Goal: Book appointment/travel/reservation

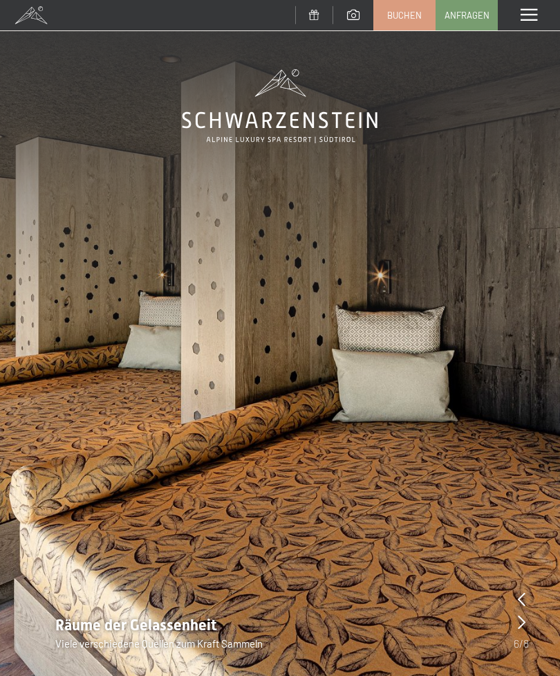
click at [533, 19] on span at bounding box center [529, 15] width 17 height 12
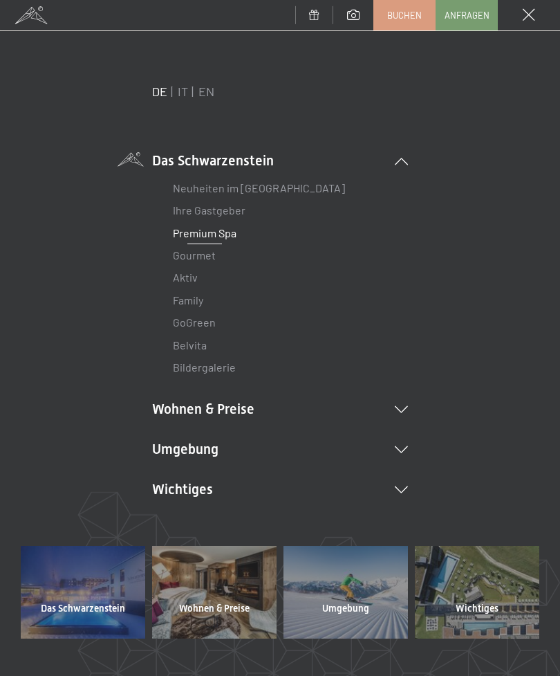
click at [181, 416] on li "Wohnen & Preise Inklusivleistungen Zimmer & Preise Liste Angebote Liste Familie…" at bounding box center [280, 408] width 256 height 19
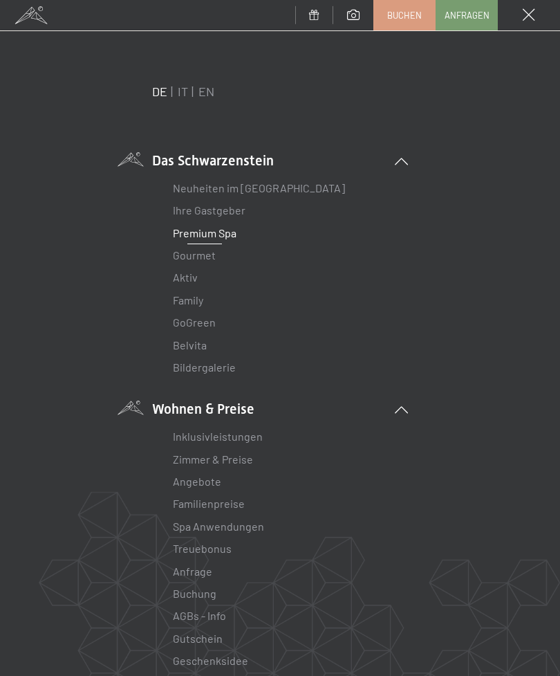
click at [201, 441] on link "Inklusivleistungen" at bounding box center [218, 436] width 90 height 13
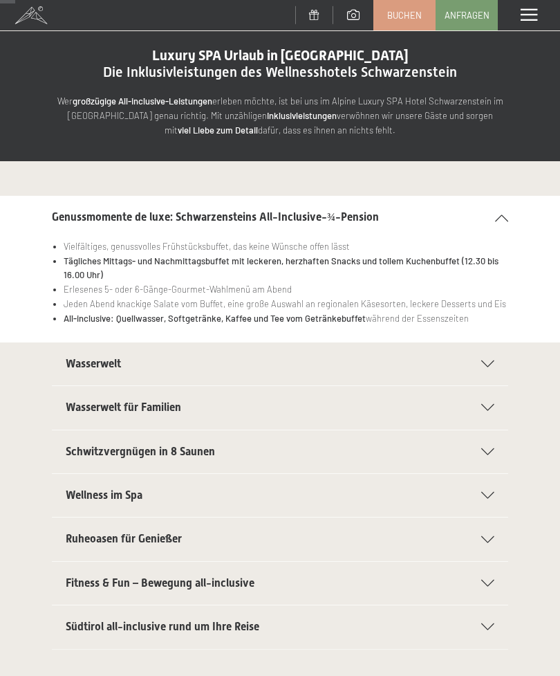
scroll to position [32, 0]
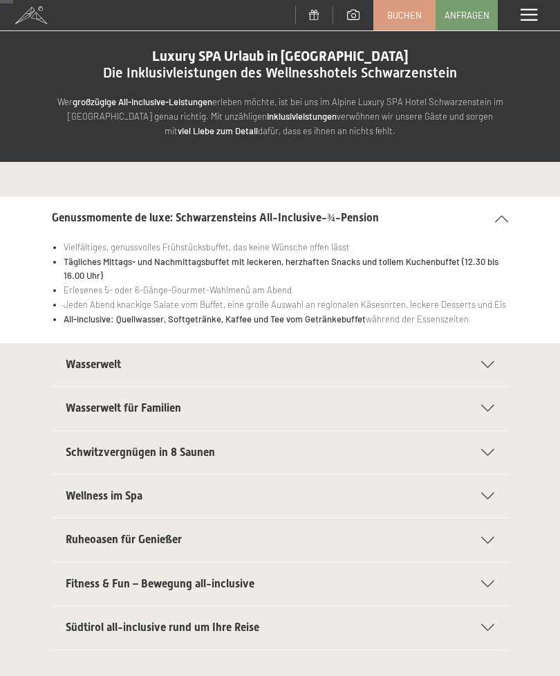
click at [485, 363] on icon at bounding box center [488, 364] width 13 height 7
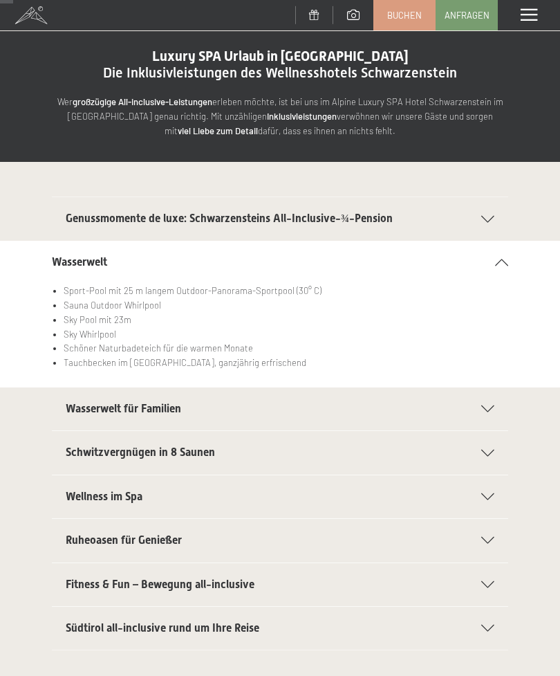
click at [491, 450] on icon at bounding box center [488, 453] width 13 height 7
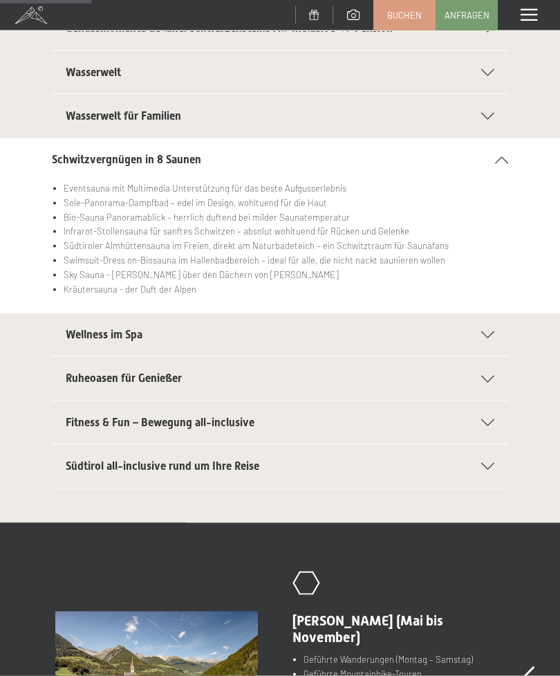
scroll to position [223, 0]
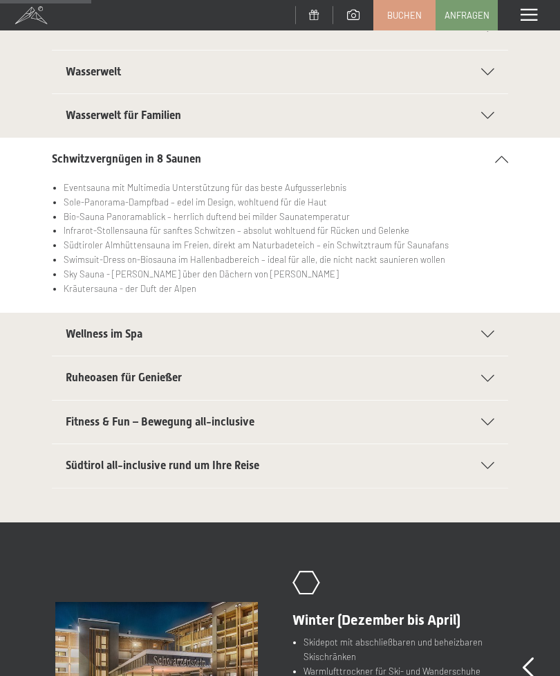
click at [482, 437] on div "Fitness & Fun – Bewegung all-inclusive" at bounding box center [280, 422] width 429 height 43
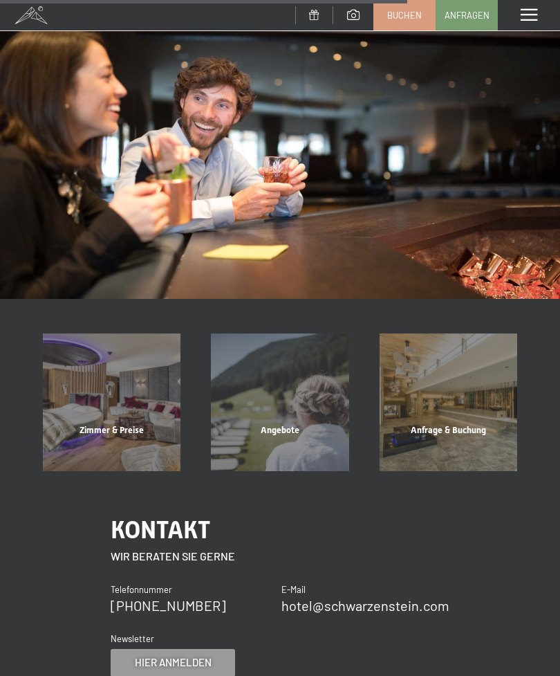
scroll to position [1137, 0]
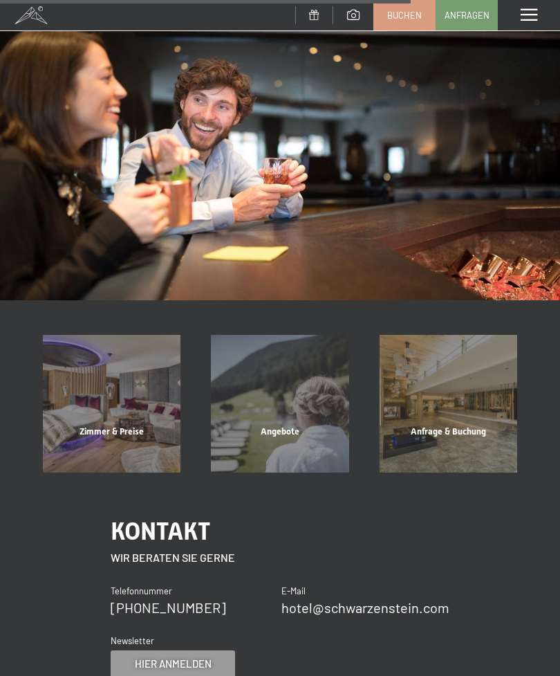
click at [289, 426] on div "Angebote" at bounding box center [280, 449] width 168 height 47
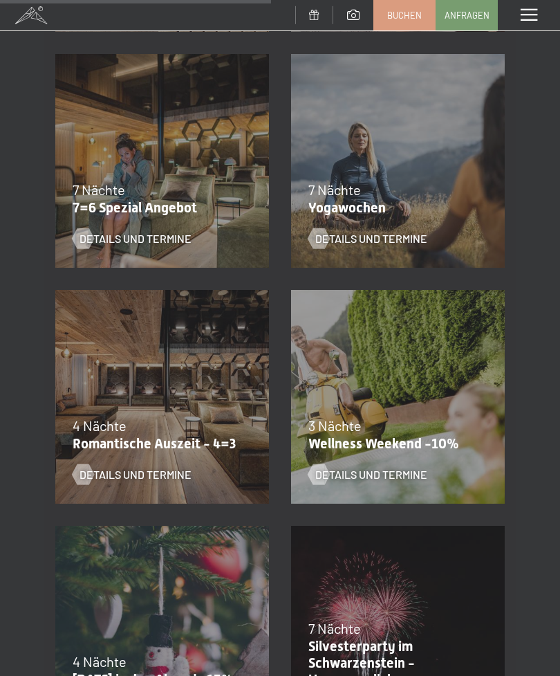
scroll to position [978, 0]
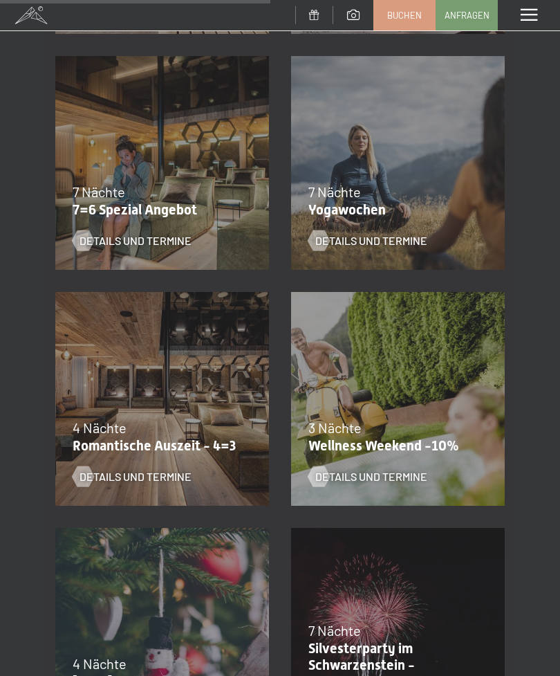
click at [151, 385] on span "Einwilligung Marketing*" at bounding box center [203, 378] width 114 height 14
click at [139, 385] on input "Einwilligung Marketing*" at bounding box center [132, 378] width 14 height 14
checkbox input "false"
click at [143, 477] on span "Details und Termine" at bounding box center [136, 476] width 112 height 15
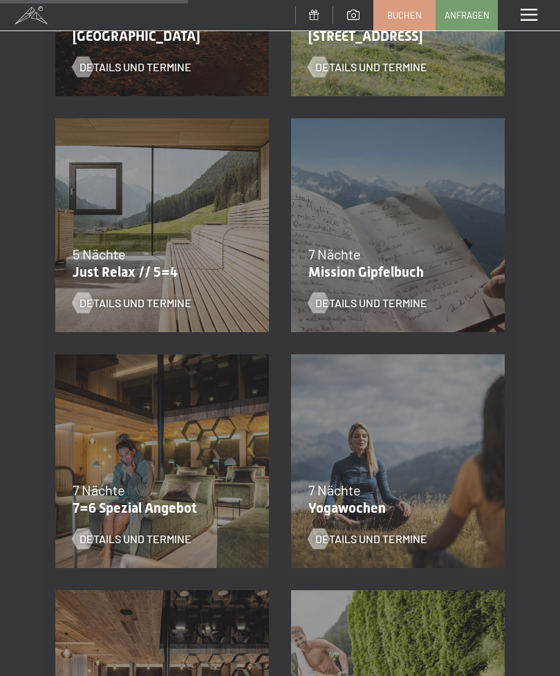
scroll to position [679, 0]
click at [136, 256] on div "5 Nächte" at bounding box center [159, 254] width 172 height 19
click at [130, 309] on span "Details und Termine" at bounding box center [136, 303] width 112 height 15
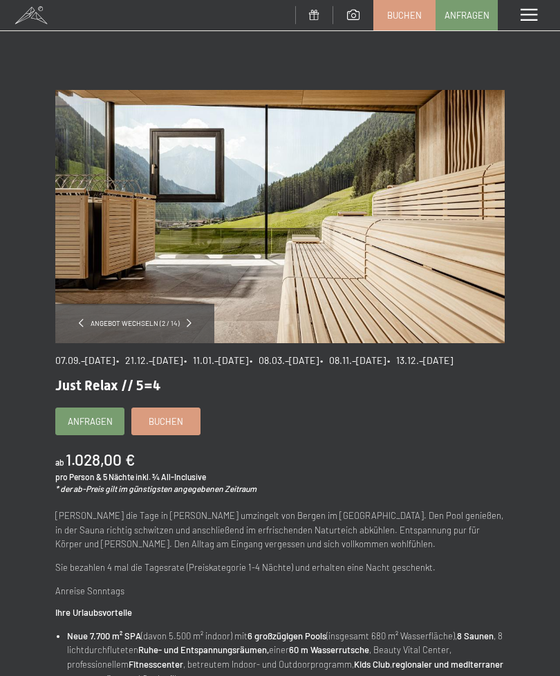
click at [393, 21] on link "Buchen" at bounding box center [404, 15] width 61 height 29
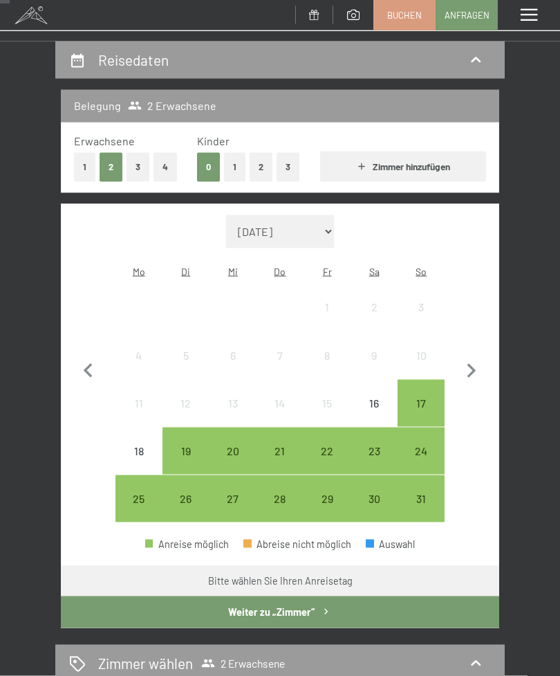
click at [475, 367] on icon "button" at bounding box center [471, 371] width 29 height 29
select select "[DATE]"
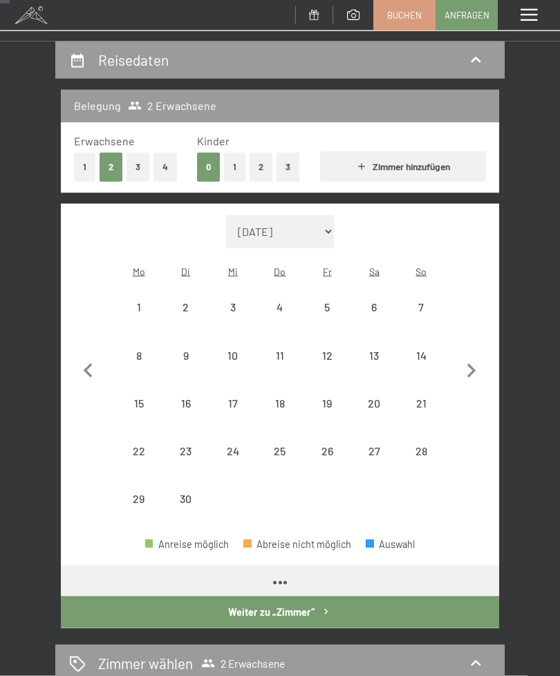
scroll to position [122, 0]
click at [468, 366] on icon "button" at bounding box center [471, 370] width 29 height 29
select select "[DATE]"
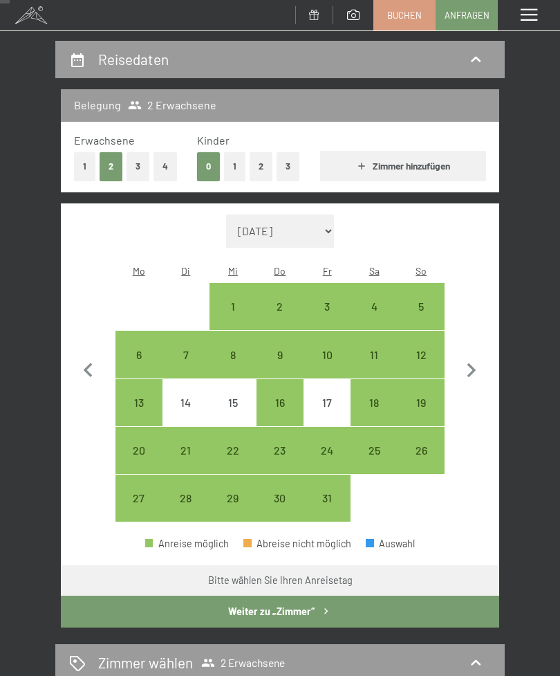
click at [331, 349] on div "10" at bounding box center [327, 371] width 44 height 44
select select "[DATE]"
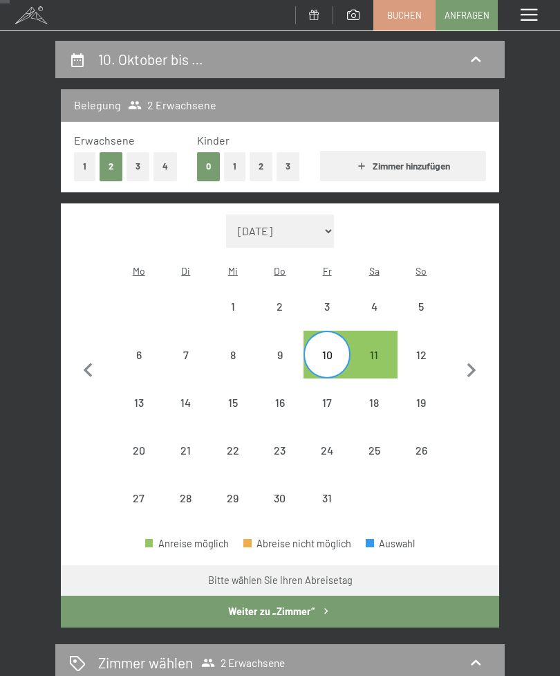
click at [138, 397] on div "13" at bounding box center [139, 419] width 44 height 44
select select "[DATE]"
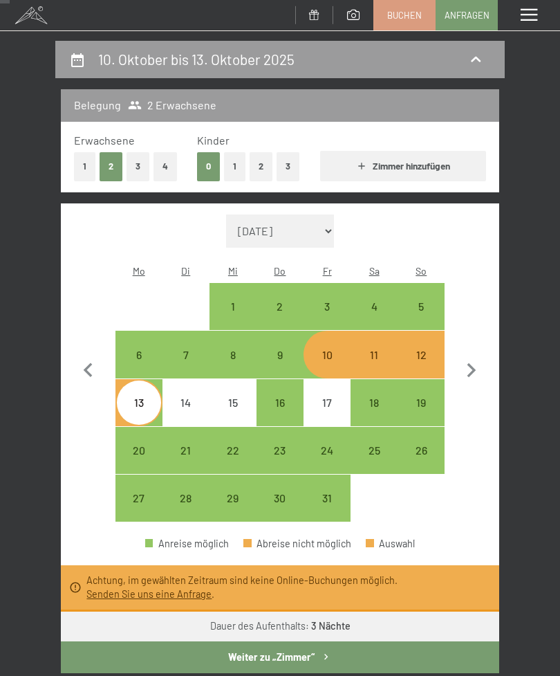
click at [326, 445] on div "24" at bounding box center [327, 467] width 44 height 44
select select "[DATE]"
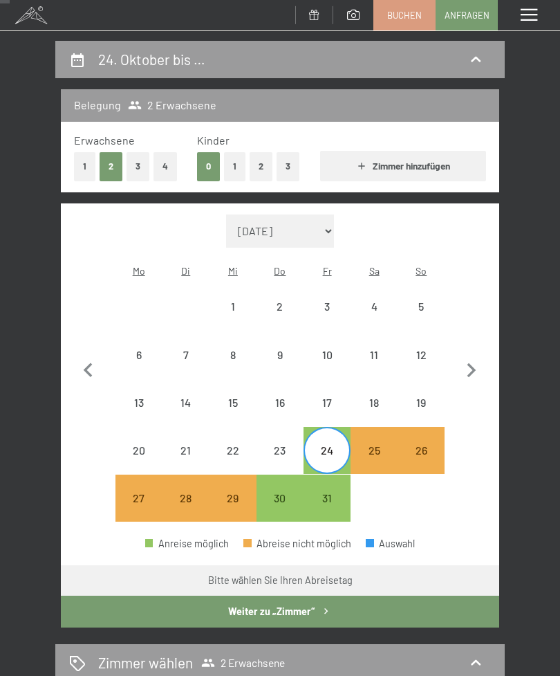
click at [270, 495] on div "30" at bounding box center [280, 515] width 44 height 44
select select "[DATE]"
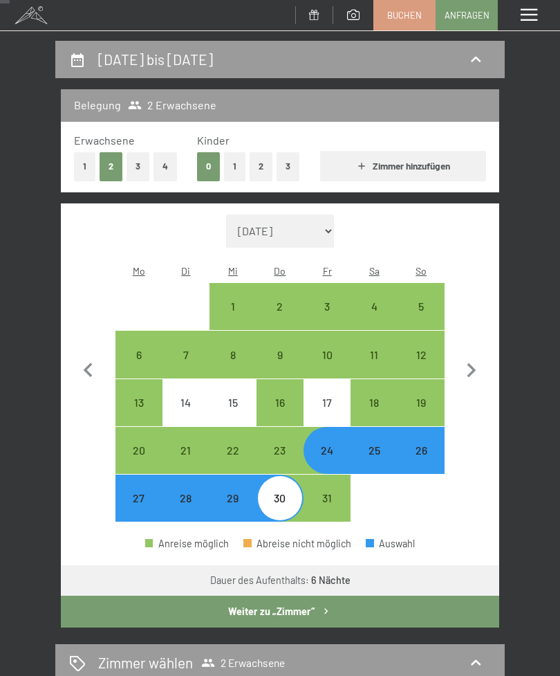
click at [194, 498] on div "28" at bounding box center [186, 515] width 44 height 44
select select "[DATE]"
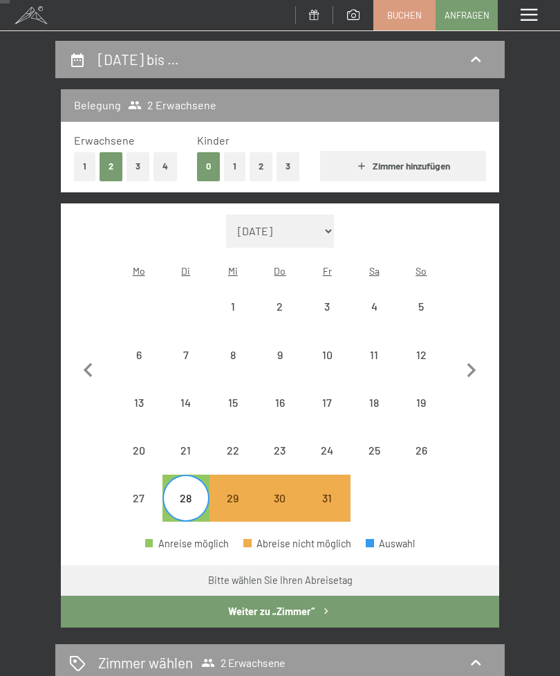
click at [421, 445] on div "26" at bounding box center [421, 467] width 44 height 44
select select "[DATE]"
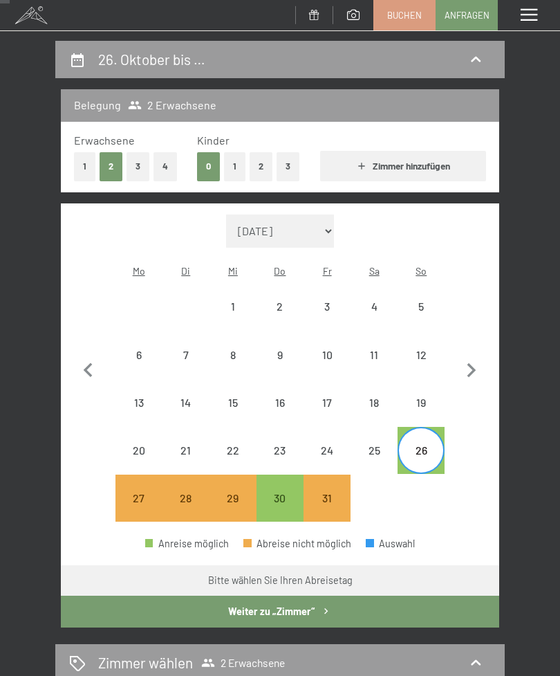
click at [273, 494] on div "30" at bounding box center [280, 515] width 44 height 44
select select "[DATE]"
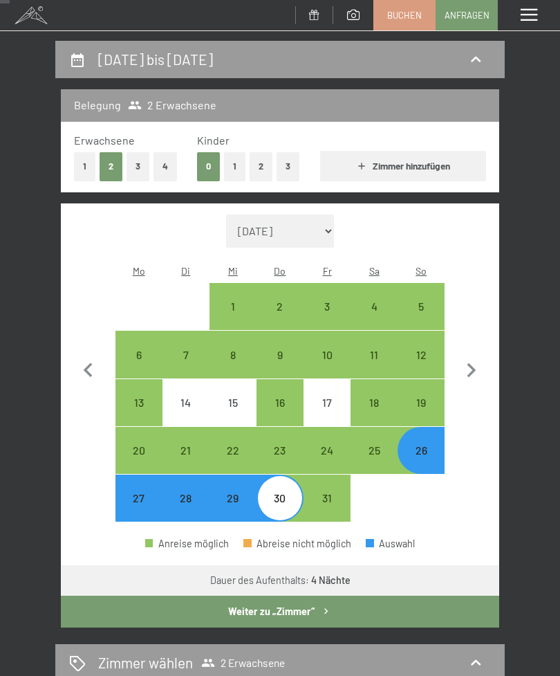
click at [307, 603] on button "Weiter zu „Zimmer“" at bounding box center [280, 612] width 439 height 32
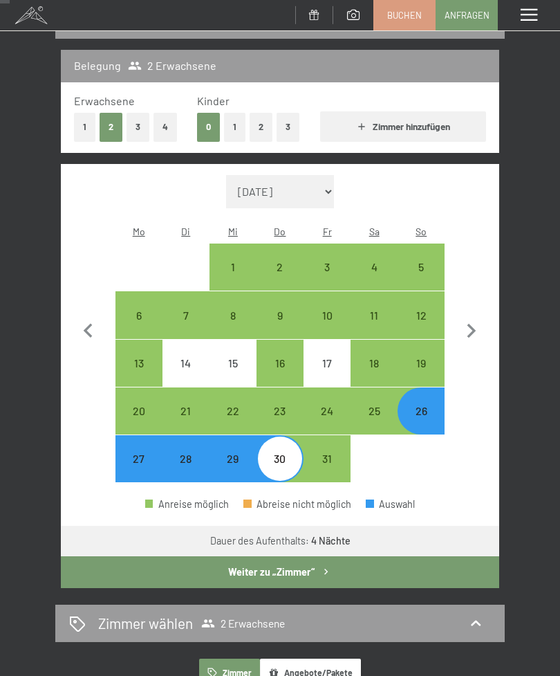
select select "[DATE]"
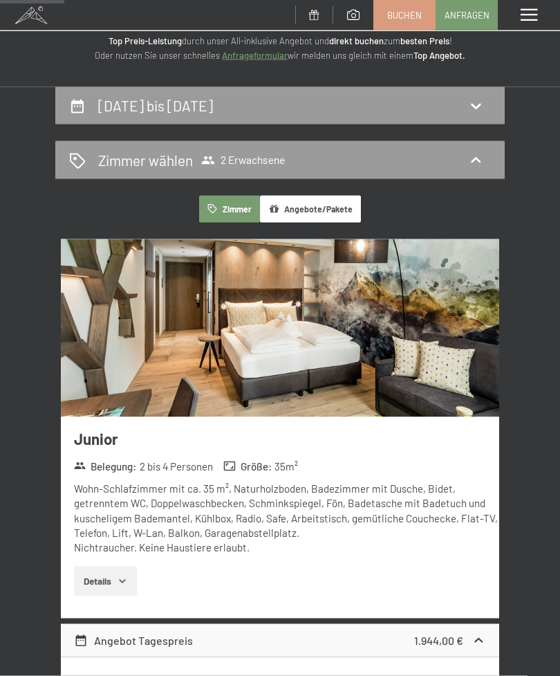
scroll to position [0, 0]
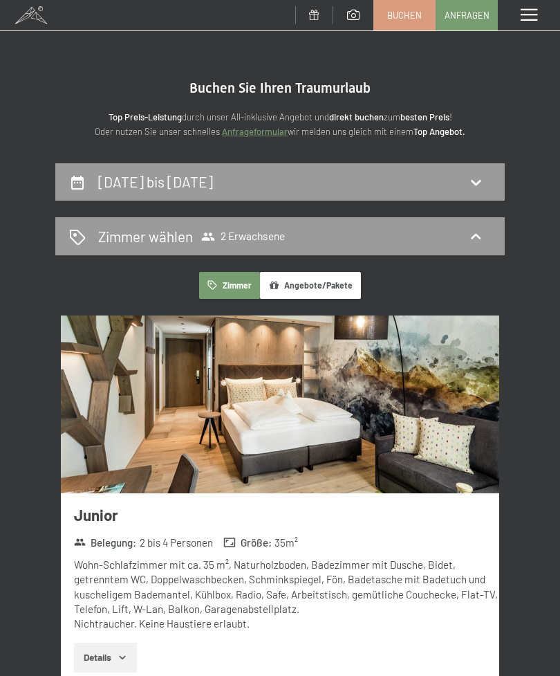
click at [475, 241] on icon at bounding box center [476, 236] width 17 height 17
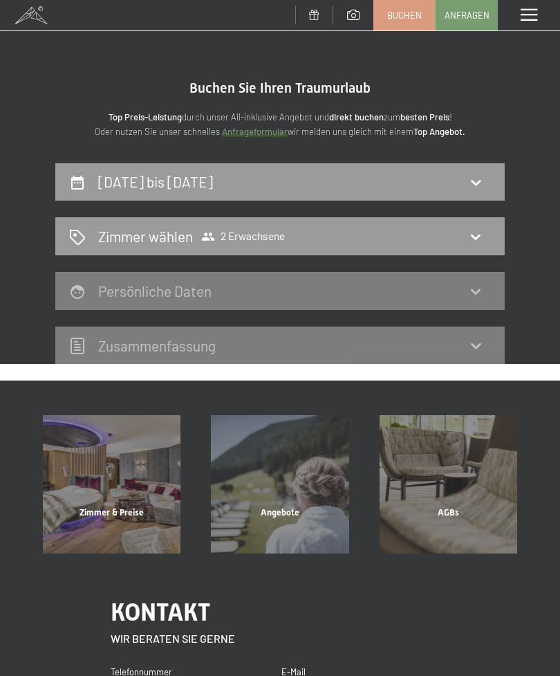
click at [479, 244] on icon at bounding box center [476, 236] width 17 height 17
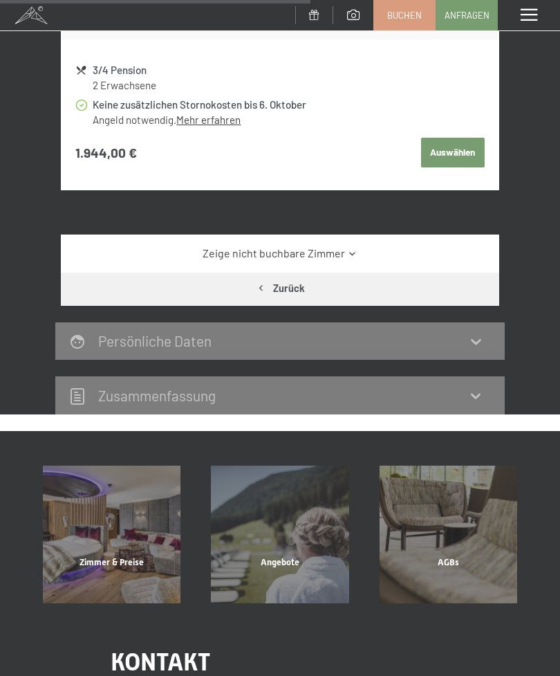
scroll to position [693, 0]
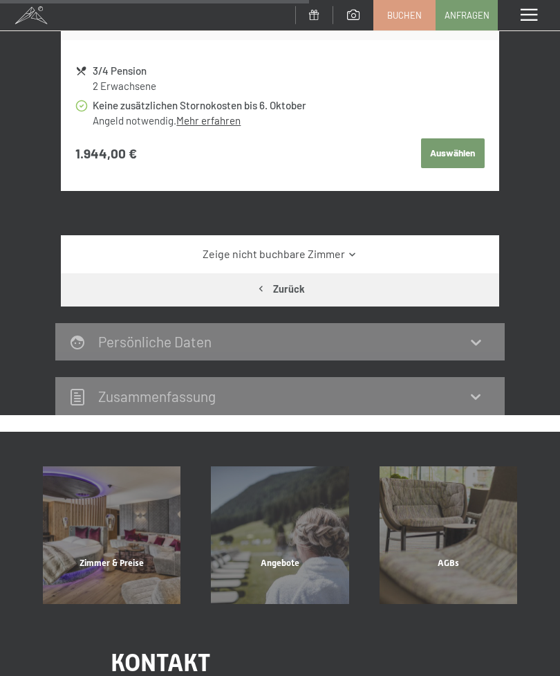
click at [339, 255] on link "Zeige nicht buchbare Zimmer" at bounding box center [280, 253] width 412 height 15
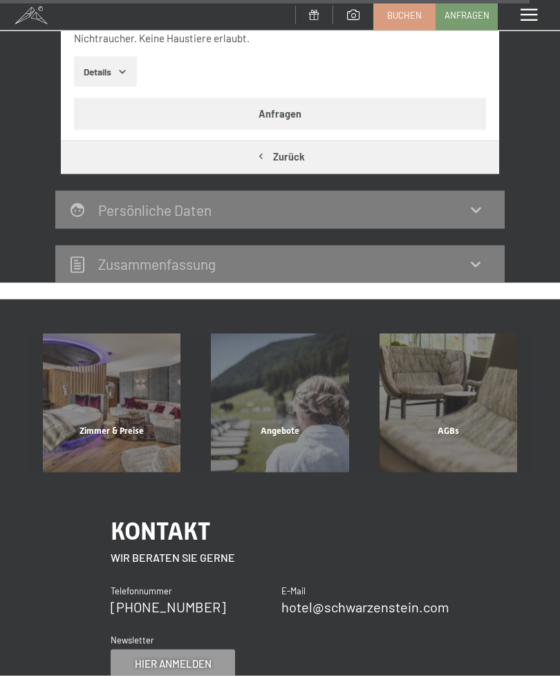
scroll to position [6563, 0]
